Goal: Find specific page/section: Find specific page/section

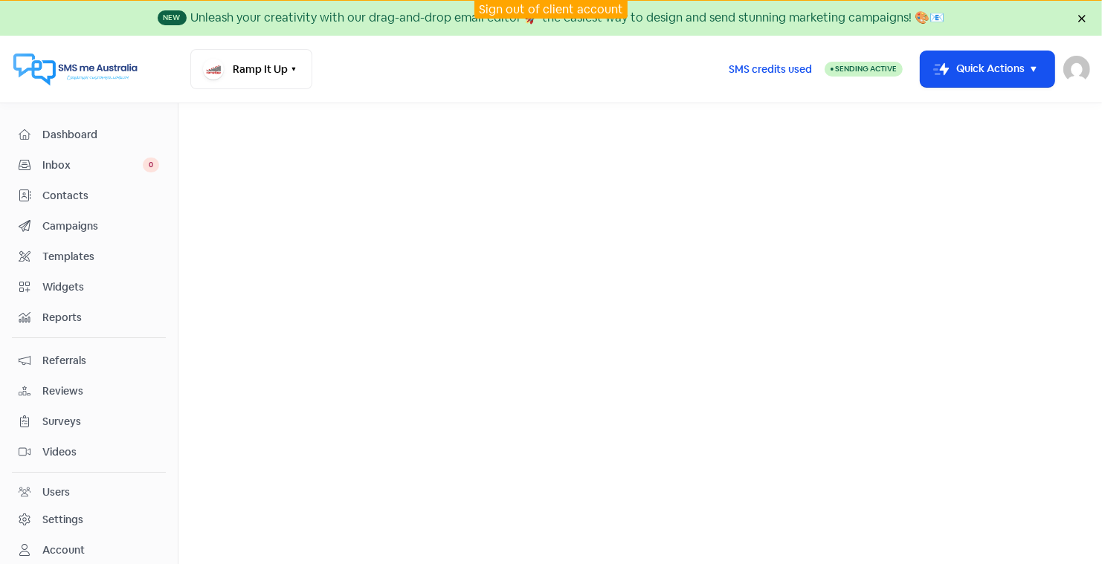
click at [521, 6] on link "Sign out of client account" at bounding box center [551, 9] width 144 height 16
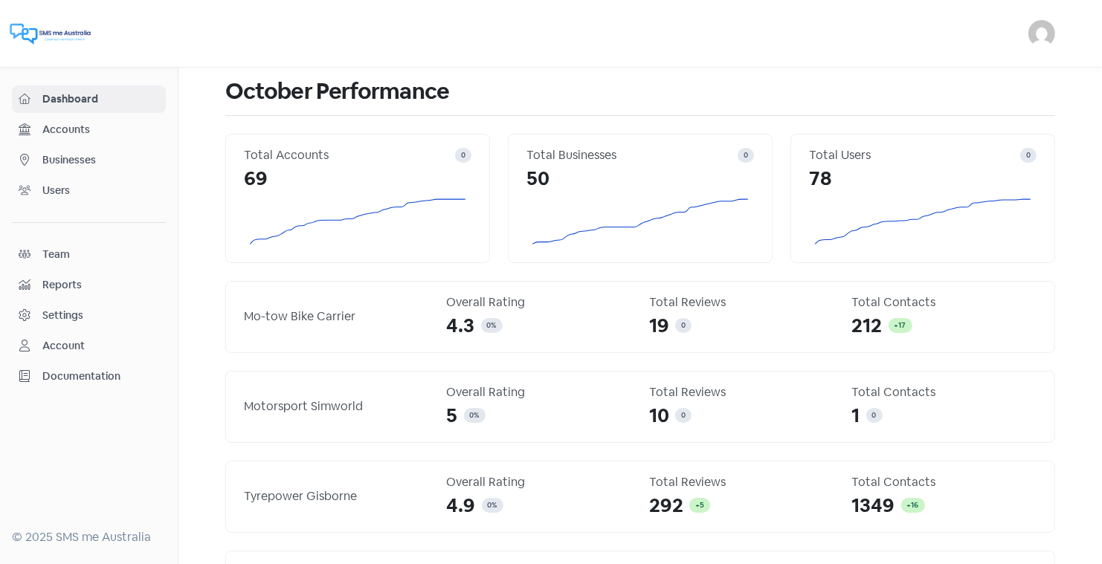
click at [72, 157] on span "Businesses" at bounding box center [100, 160] width 117 height 16
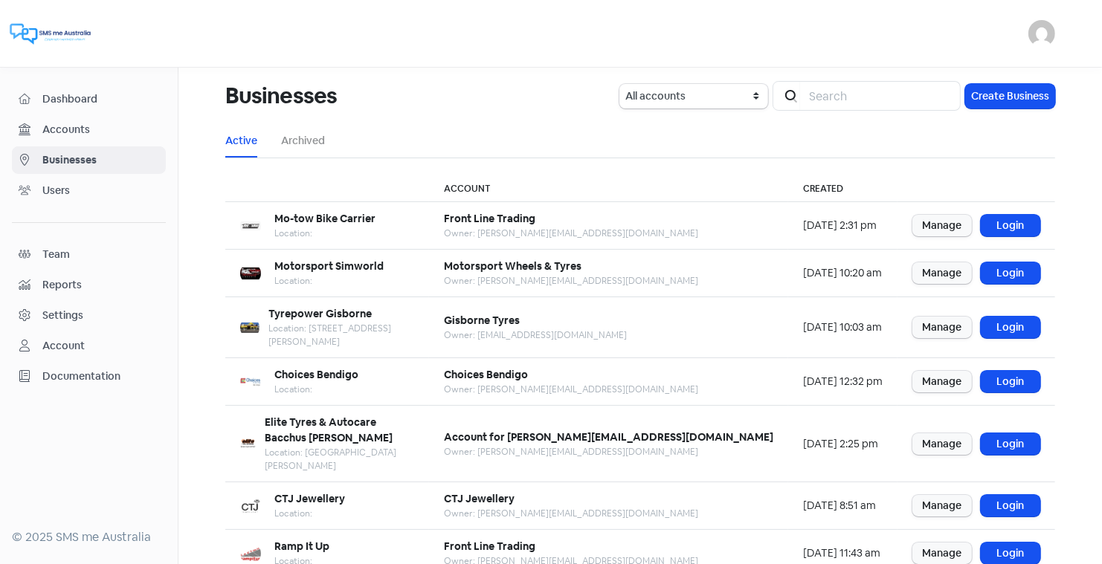
scroll to position [181, 0]
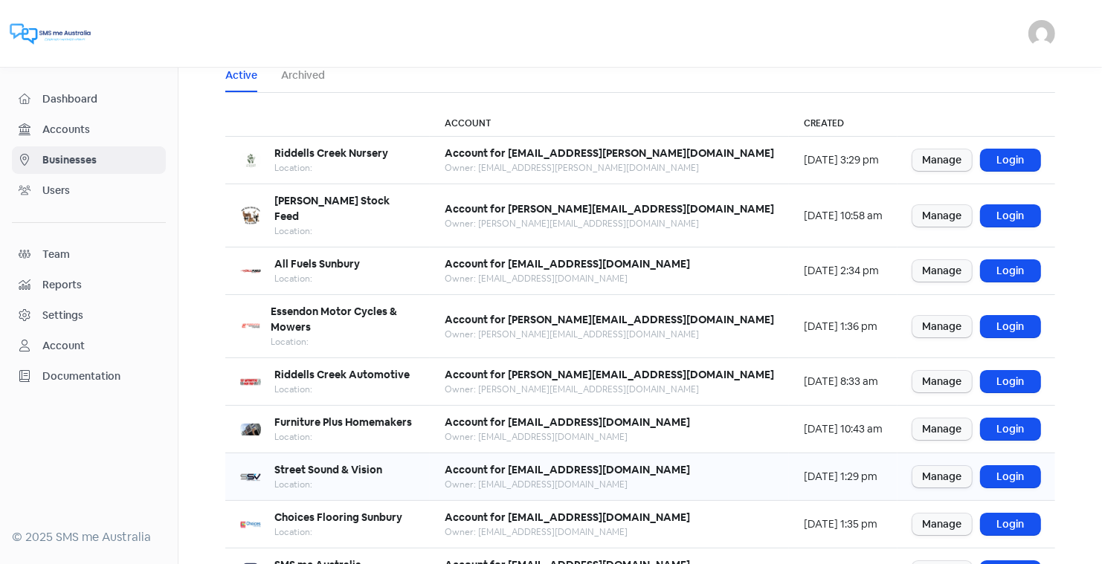
scroll to position [59, 0]
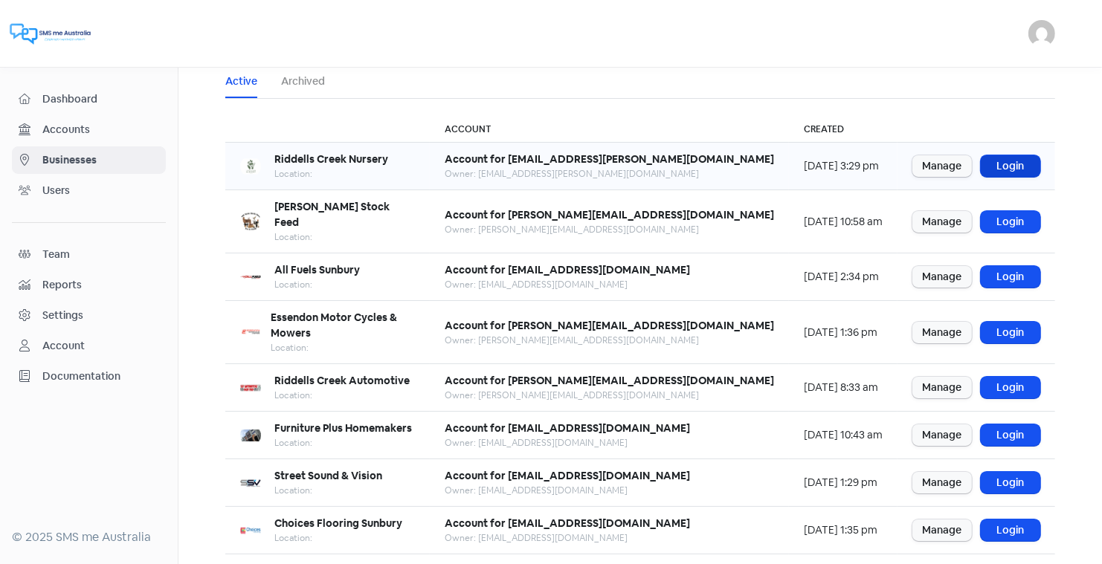
click at [1008, 162] on link "Login" at bounding box center [1010, 166] width 59 height 22
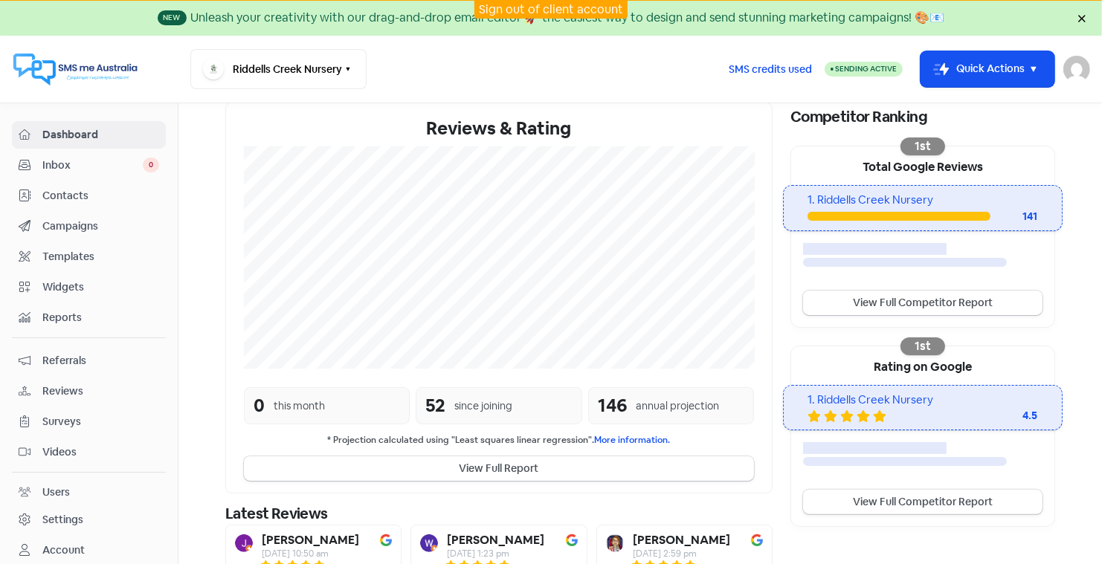
scroll to position [274, 0]
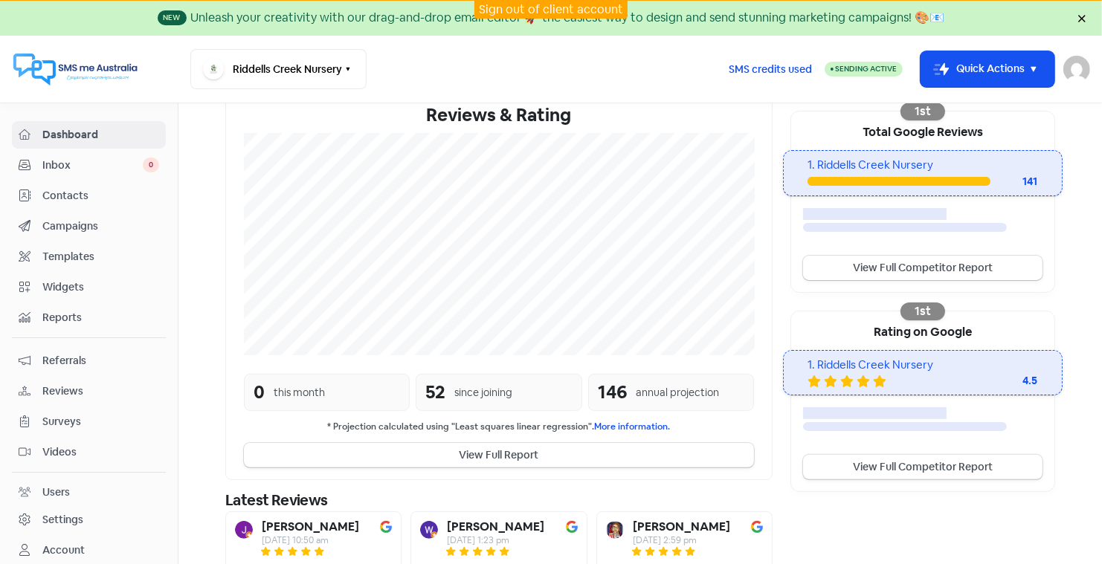
click at [538, 5] on link "Sign out of client account" at bounding box center [551, 9] width 144 height 16
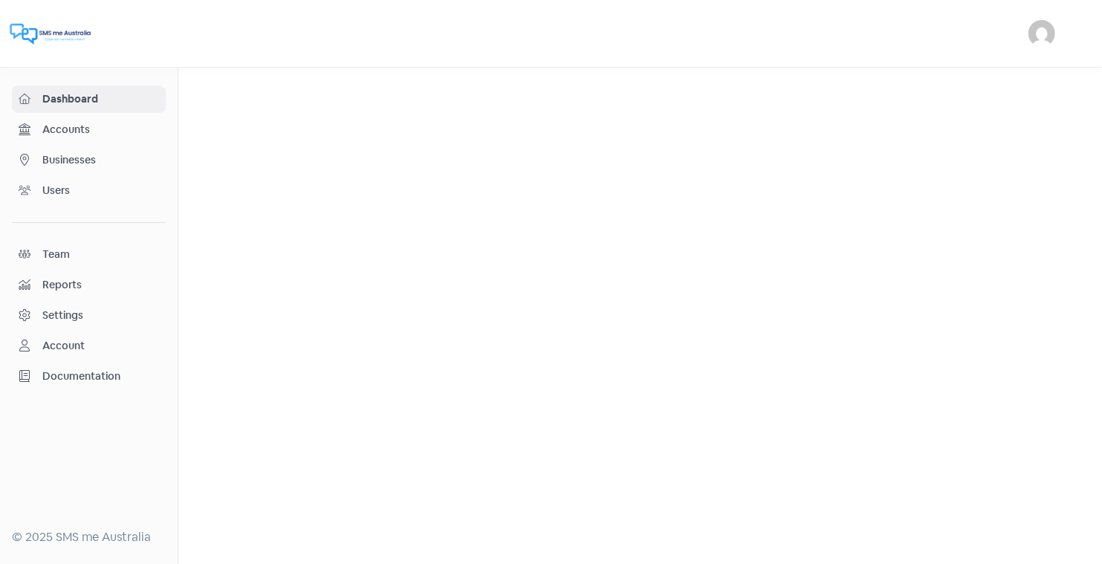
click at [81, 152] on span "Businesses" at bounding box center [100, 160] width 117 height 16
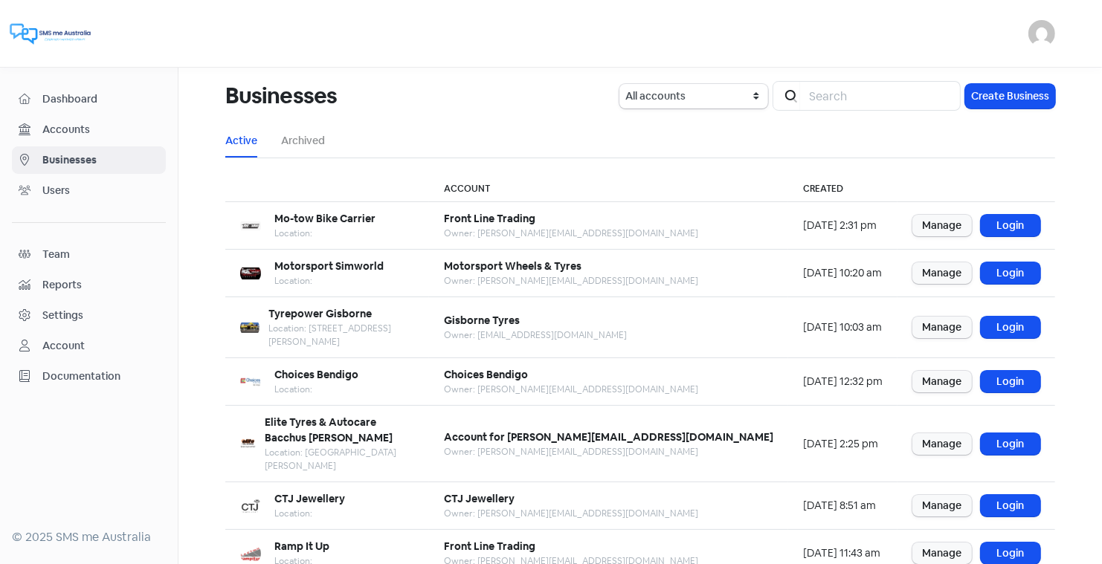
scroll to position [181, 0]
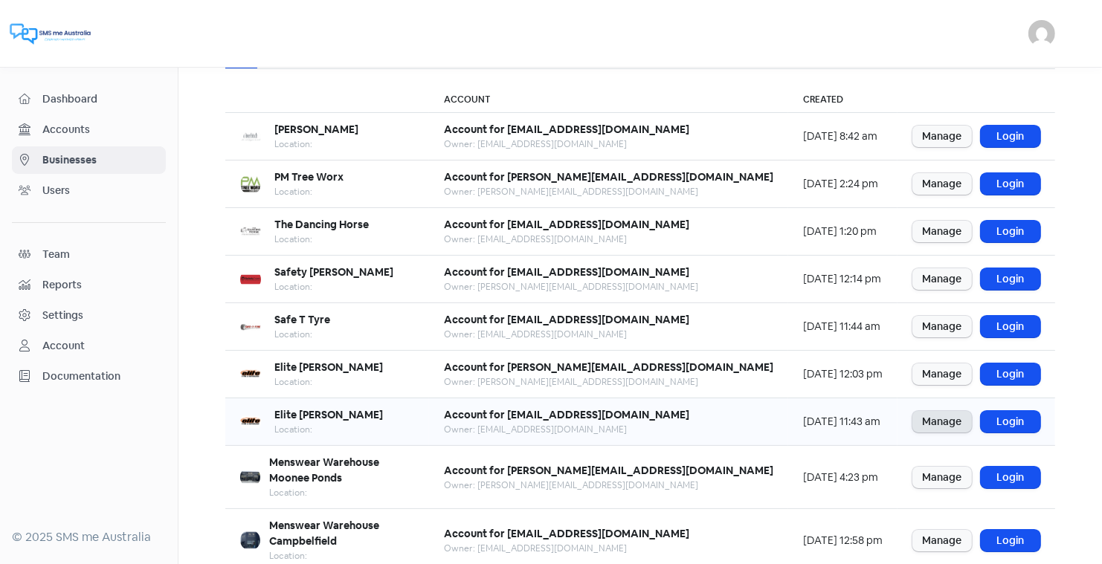
scroll to position [181, 0]
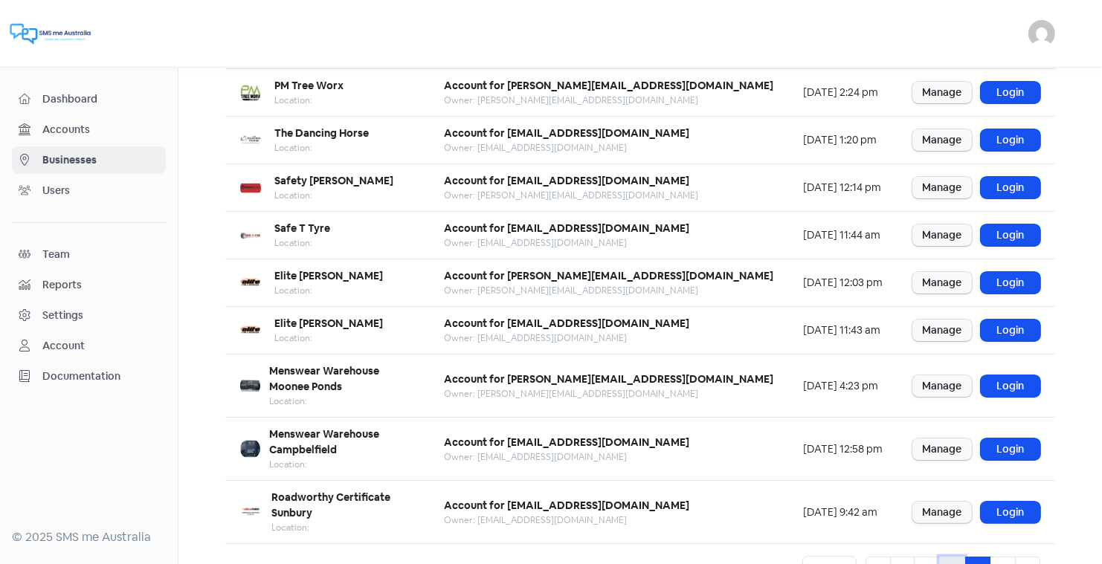
click at [950, 557] on link "3" at bounding box center [952, 571] width 26 height 28
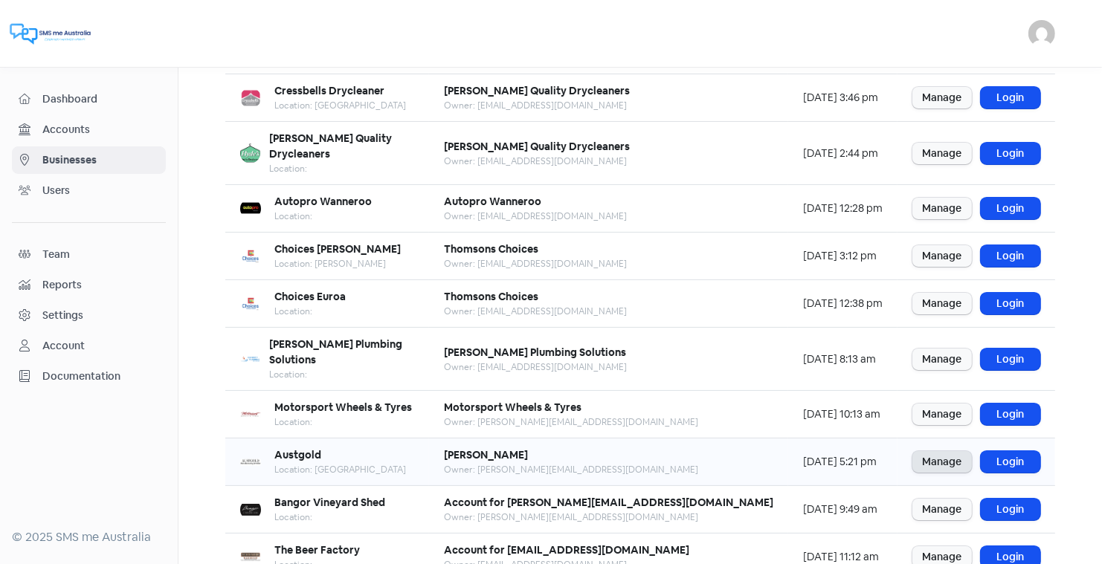
scroll to position [120, 0]
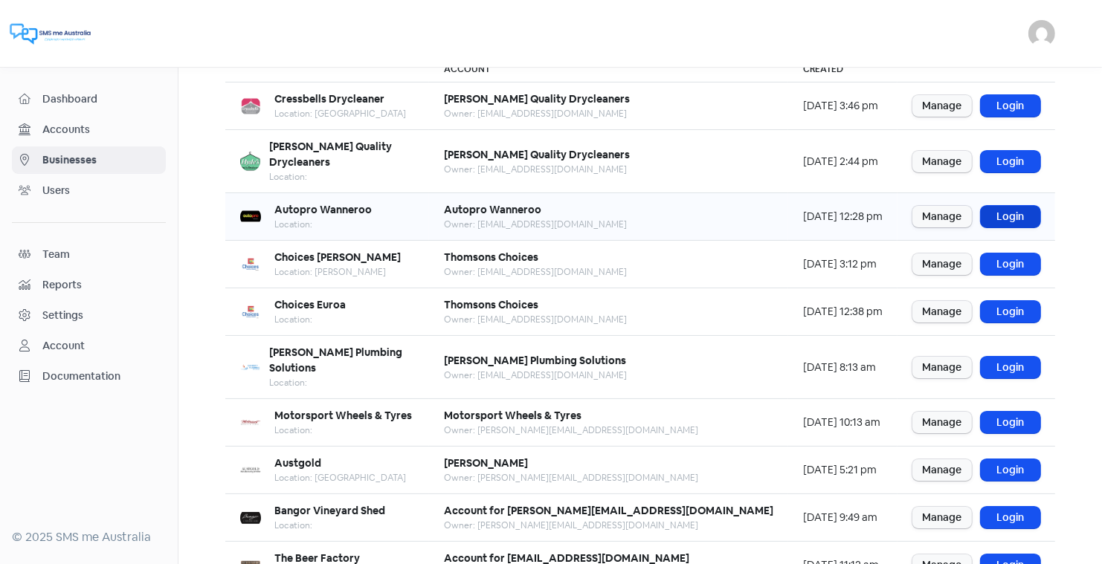
click at [1003, 206] on link "Login" at bounding box center [1010, 217] width 59 height 22
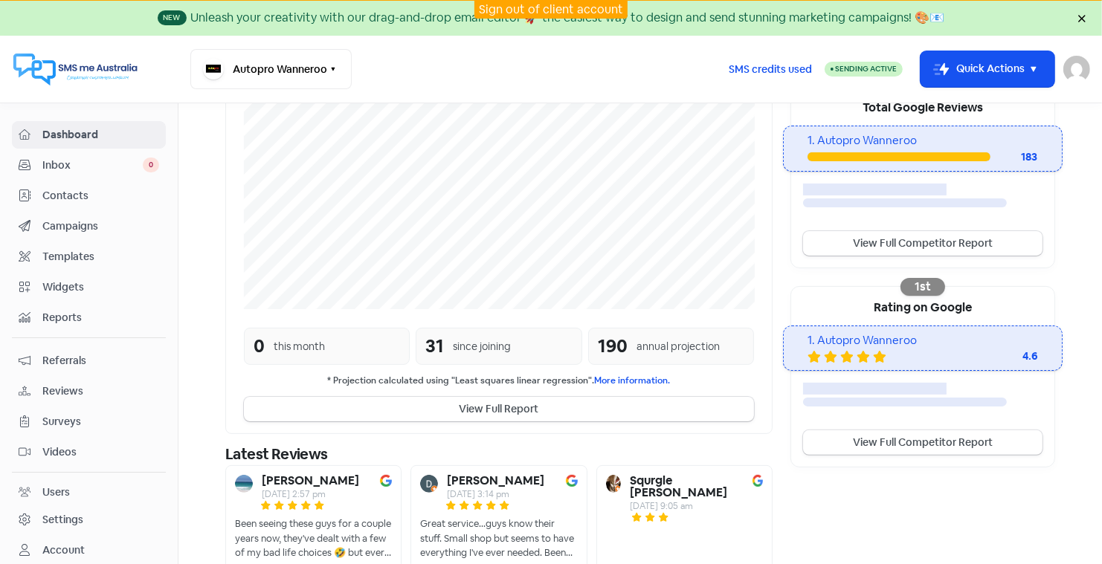
scroll to position [320, 0]
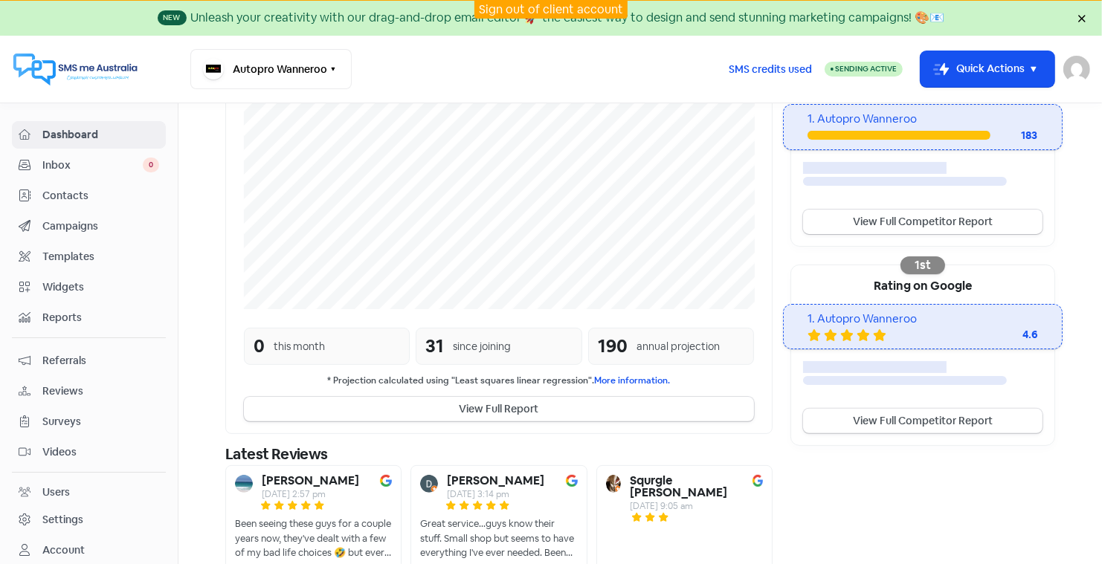
click at [72, 193] on span "Contacts" at bounding box center [100, 196] width 117 height 16
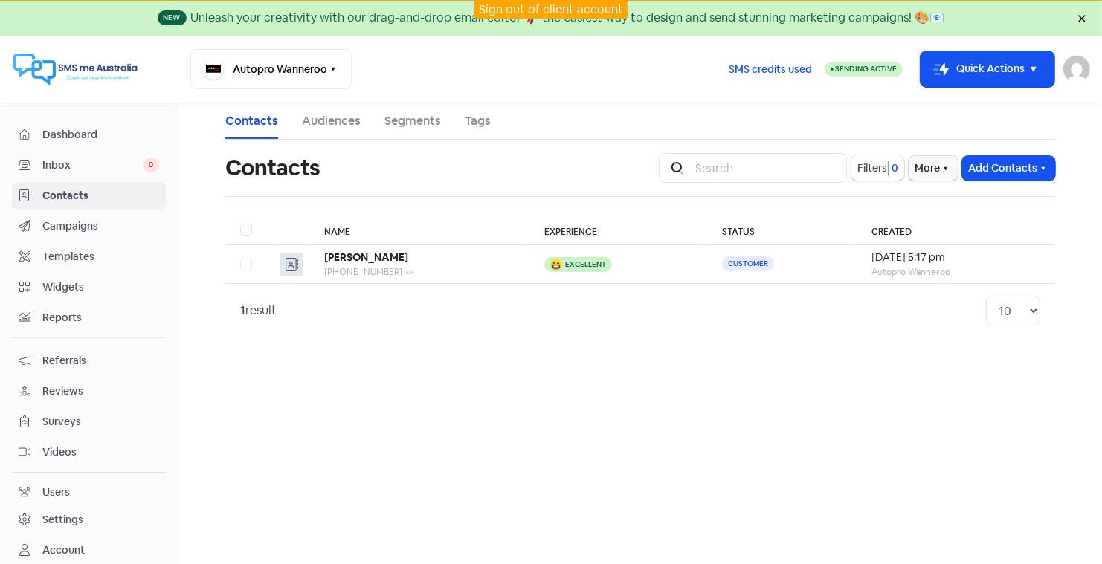
click at [65, 161] on span "Inbox" at bounding box center [92, 166] width 100 height 16
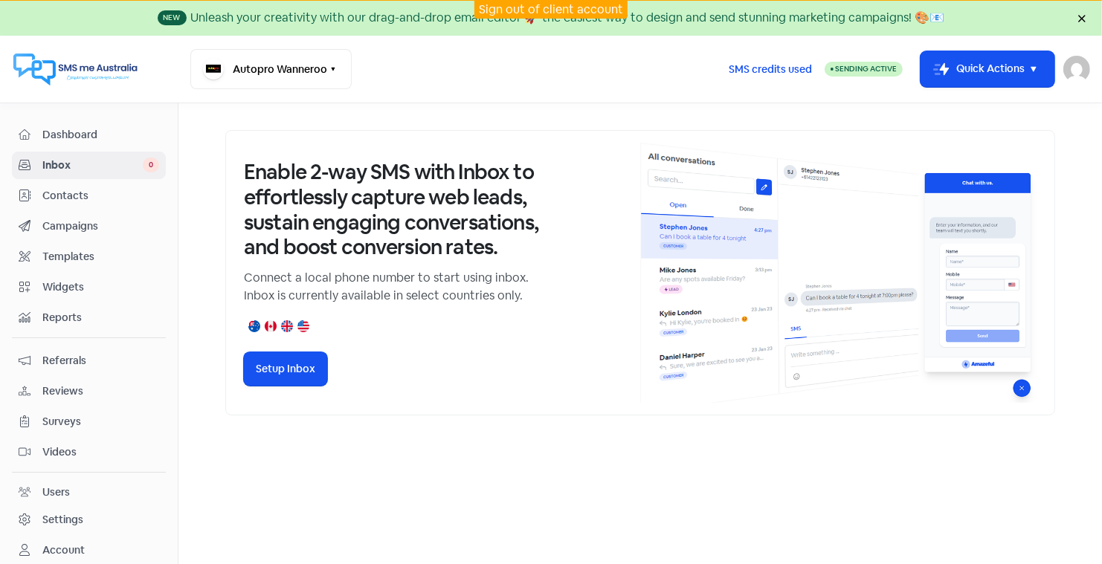
scroll to position [25, 0]
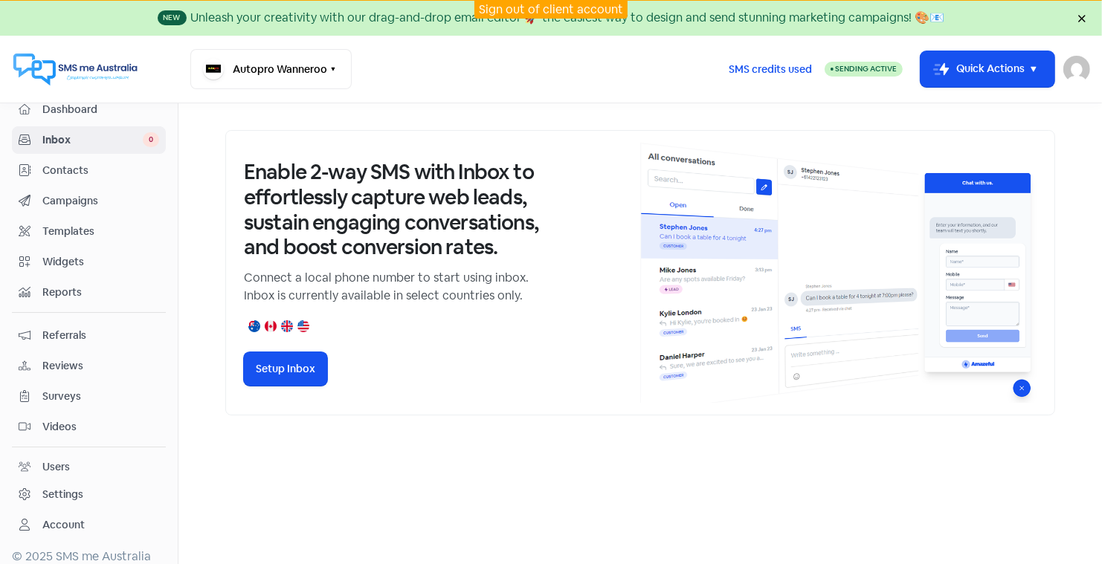
click at [63, 285] on span "Reports" at bounding box center [100, 293] width 117 height 16
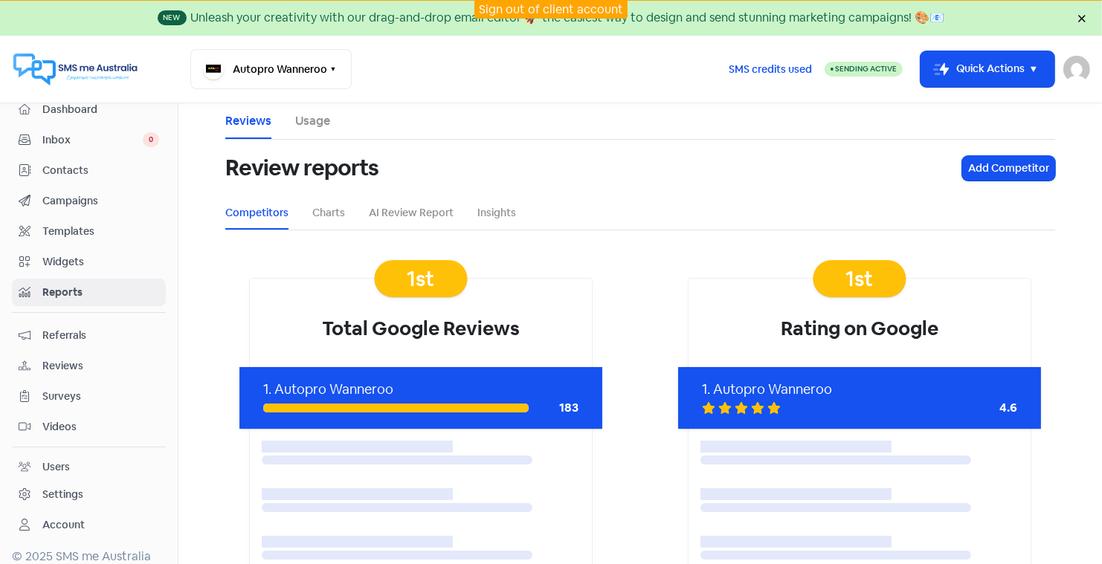
scroll to position [125, 0]
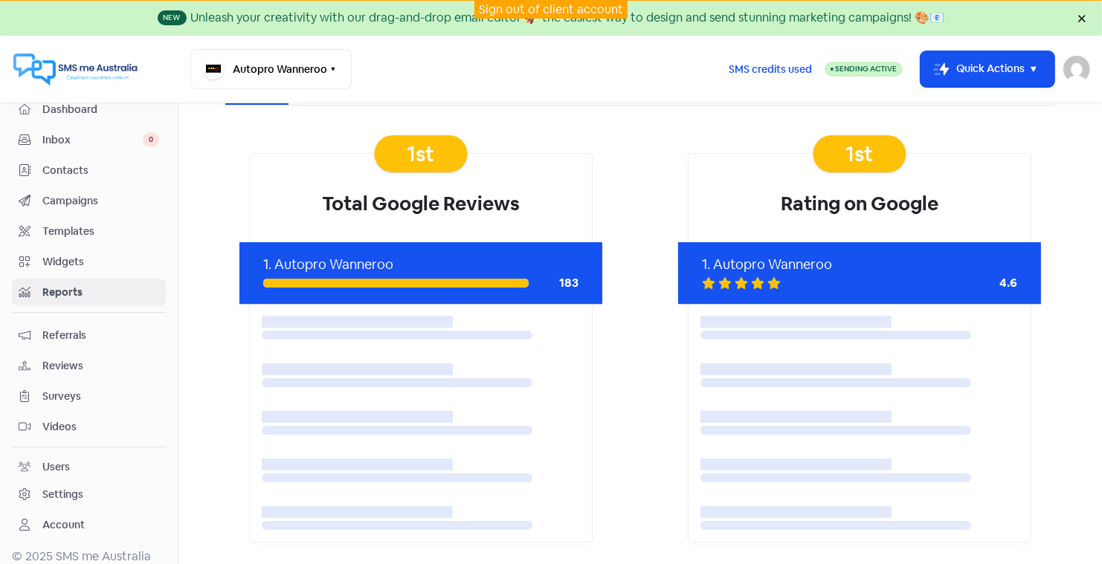
click at [68, 358] on span "Reviews" at bounding box center [100, 366] width 117 height 16
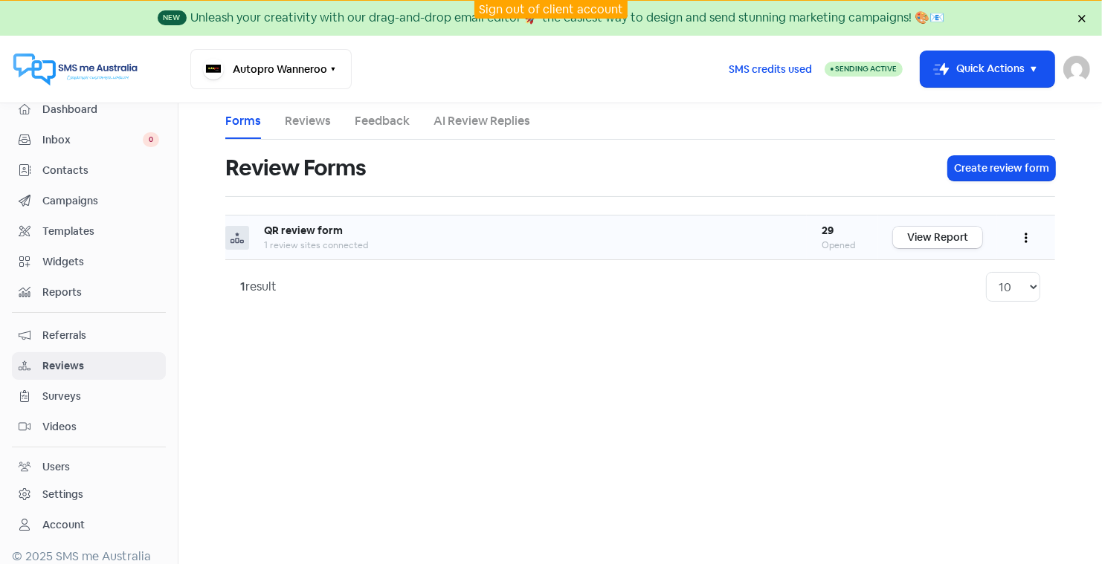
click at [922, 234] on link "View Report" at bounding box center [937, 238] width 89 height 22
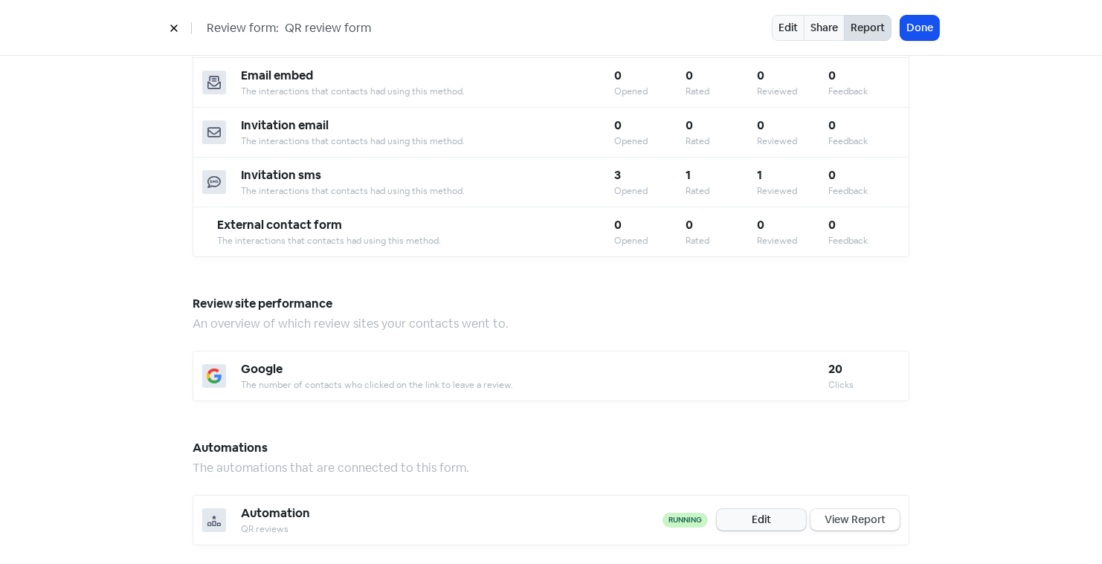
scroll to position [766, 0]
